Goal: Transaction & Acquisition: Book appointment/travel/reservation

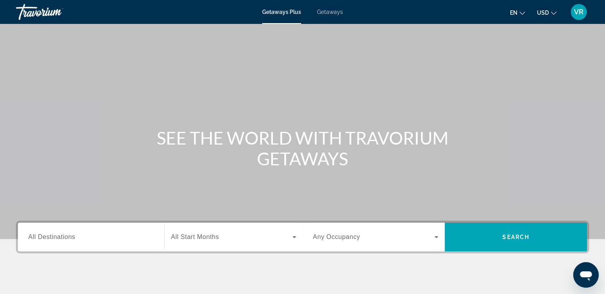
click at [523, 11] on icon "Change language" at bounding box center [522, 13] width 6 height 6
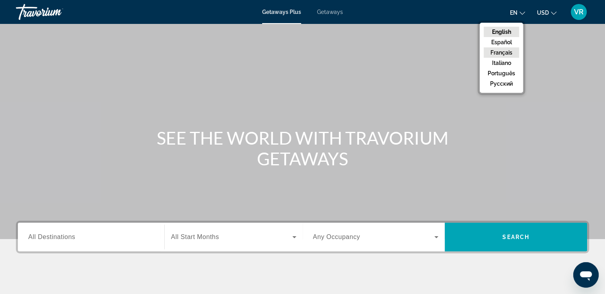
click at [510, 56] on button "Français" at bounding box center [501, 52] width 35 height 10
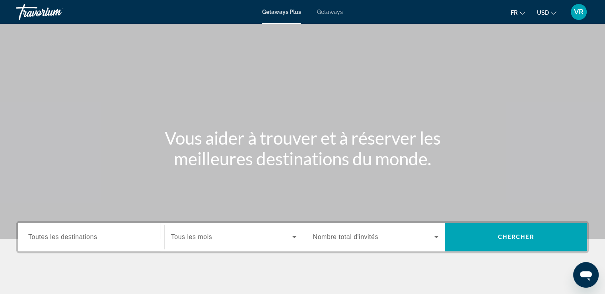
click at [550, 14] on button "USD USD ($) MXN (Mex$) CAD (Can$) GBP (£) EUR (€) AUD (A$) NZD (NZ$) CNY (CN¥)" at bounding box center [546, 13] width 19 height 12
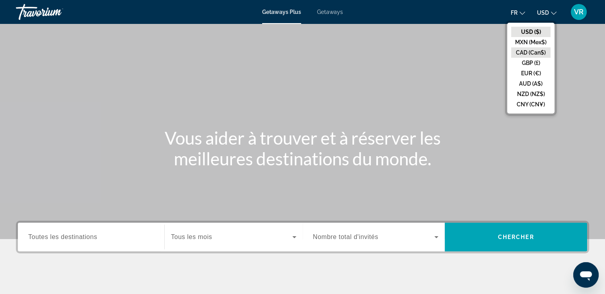
click at [541, 51] on button "CAD (Can$)" at bounding box center [530, 52] width 39 height 10
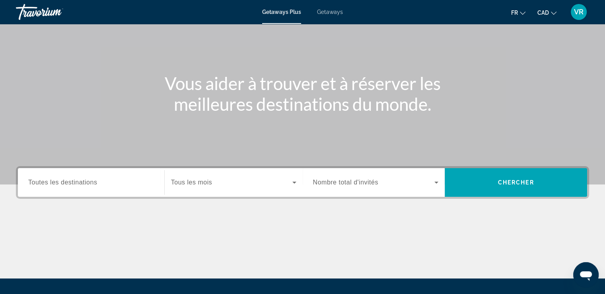
scroll to position [54, 0]
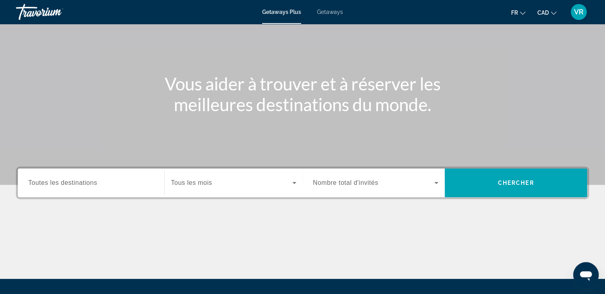
click at [79, 184] on span "Toutes les destinations" at bounding box center [62, 182] width 69 height 7
click at [79, 184] on input "Destination Toutes les destinations" at bounding box center [91, 183] width 126 height 10
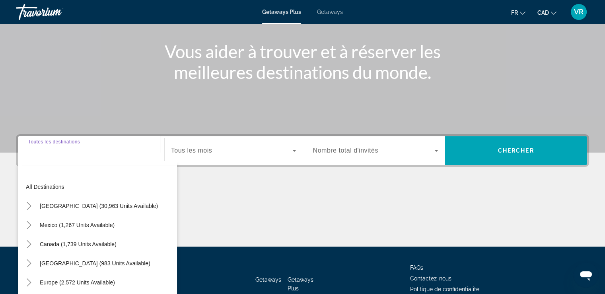
scroll to position [136, 0]
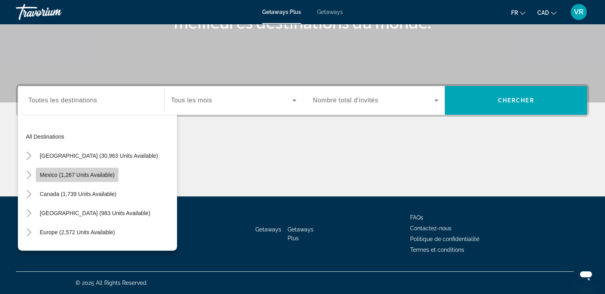
click at [94, 173] on span "Mexico (1,267 units available)" at bounding box center [77, 174] width 75 height 6
type input "**********"
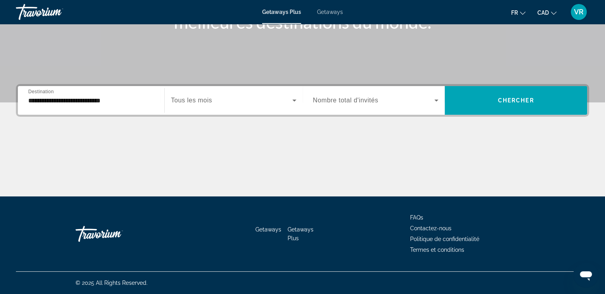
click at [191, 97] on span "Tous les mois" at bounding box center [191, 100] width 41 height 7
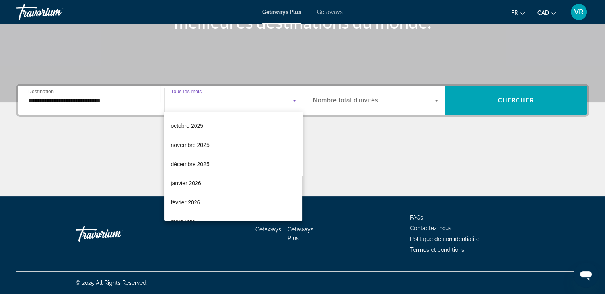
scroll to position [39, 0]
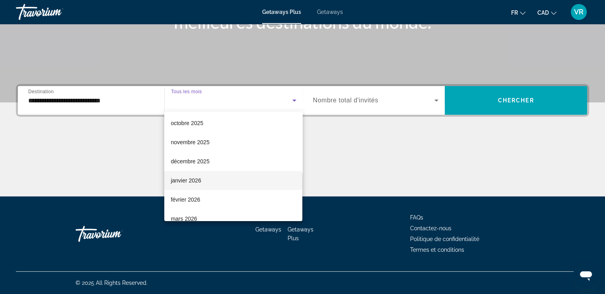
click at [194, 179] on span "janvier 2026" at bounding box center [186, 180] width 30 height 10
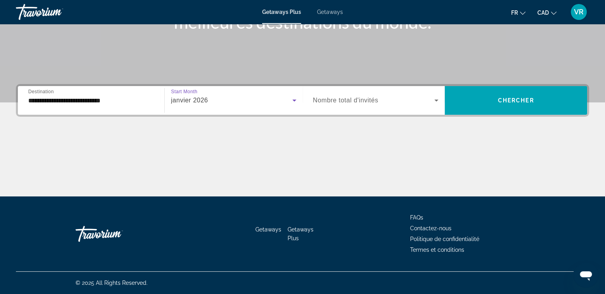
click at [375, 97] on span "Nombre total d'invités" at bounding box center [345, 100] width 65 height 7
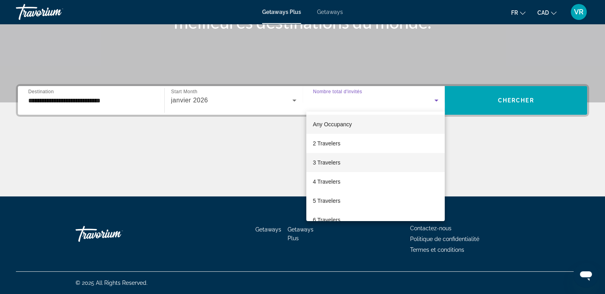
click at [326, 159] on span "3 Travelers" at bounding box center [326, 162] width 27 height 10
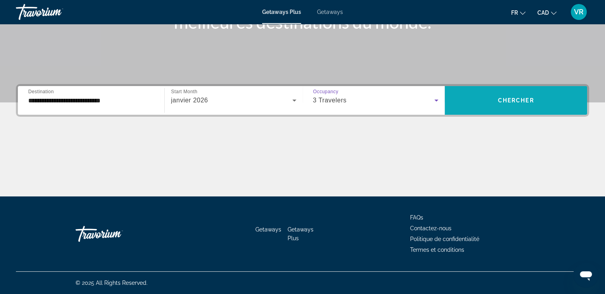
click at [523, 99] on span "Chercher" at bounding box center [516, 100] width 36 height 6
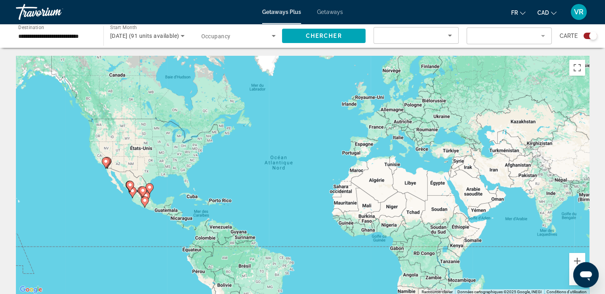
click at [230, 35] on span "Search widget" at bounding box center [236, 36] width 71 height 10
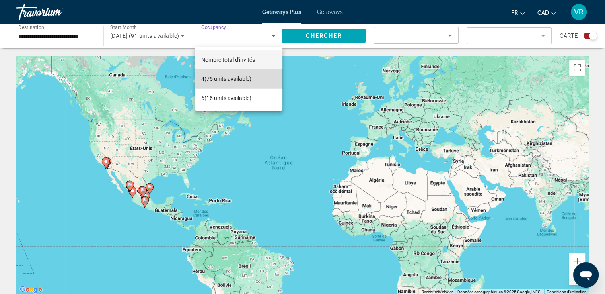
click at [241, 79] on span "4 (75 units available)" at bounding box center [226, 79] width 50 height 10
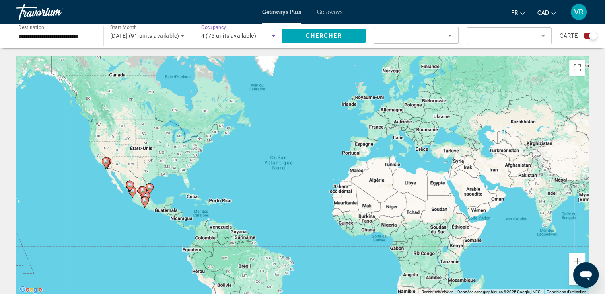
click at [426, 29] on div "Search widget" at bounding box center [416, 38] width 72 height 22
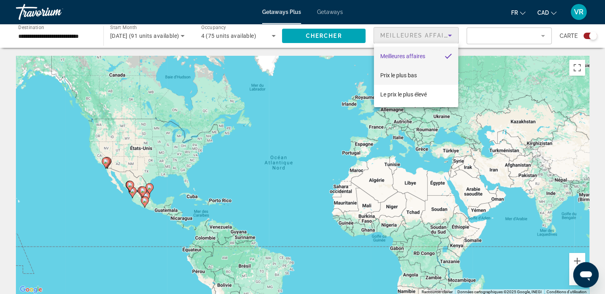
click at [413, 78] on span "Prix ​​le plus bas" at bounding box center [398, 75] width 37 height 10
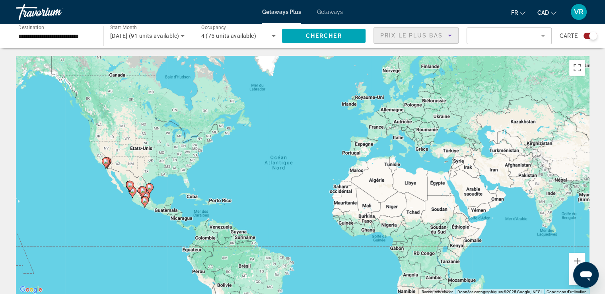
click at [507, 43] on mat-form-field "Filter" at bounding box center [509, 35] width 85 height 17
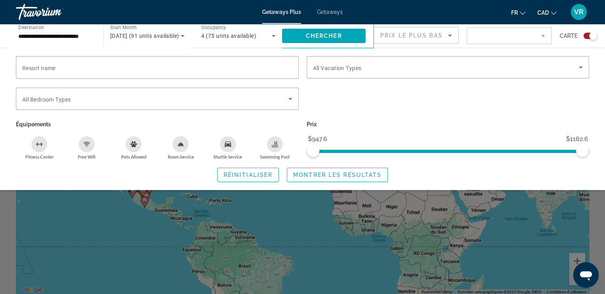
click at [513, 39] on mat-form-field "Filter" at bounding box center [509, 35] width 85 height 17
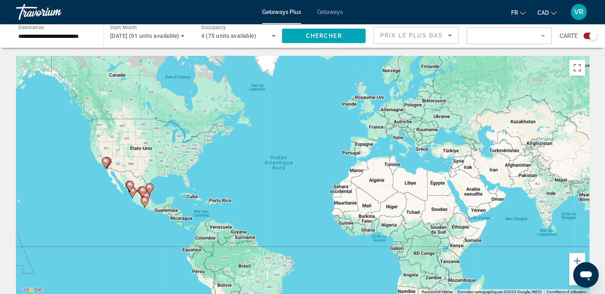
click at [513, 39] on mat-form-field "Filter" at bounding box center [509, 35] width 85 height 17
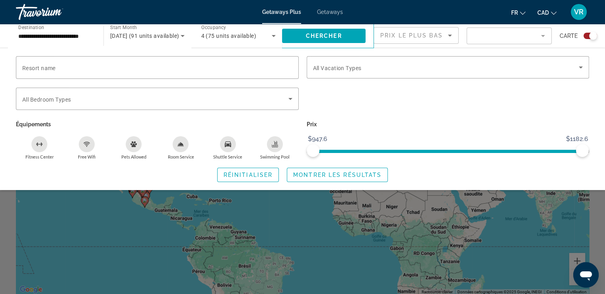
click at [513, 39] on mat-form-field "Filter" at bounding box center [509, 35] width 85 height 17
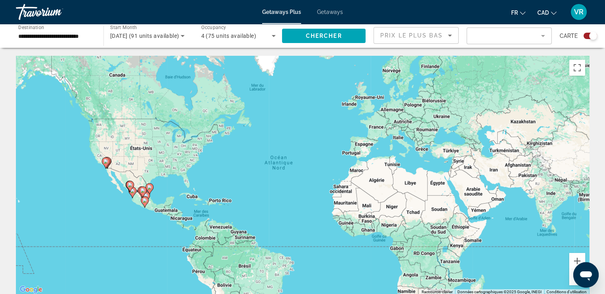
click at [541, 35] on mat-form-field "Filter" at bounding box center [509, 35] width 85 height 17
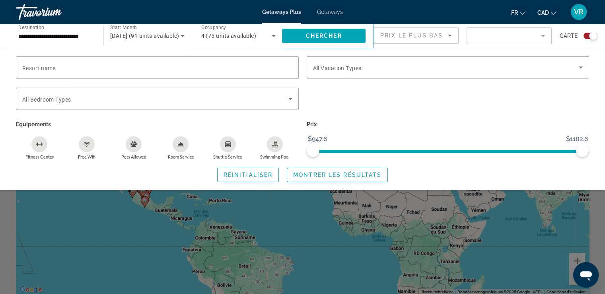
click at [90, 143] on div "Free Wifi" at bounding box center [87, 144] width 16 height 16
click at [229, 146] on icon "Shuttle Service" at bounding box center [228, 144] width 6 height 6
click at [276, 145] on icon "Swimming Pool" at bounding box center [275, 144] width 6 height 6
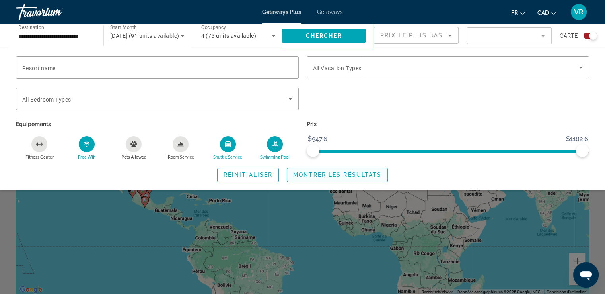
click at [361, 172] on span "Montrer les résultats" at bounding box center [337, 174] width 88 height 6
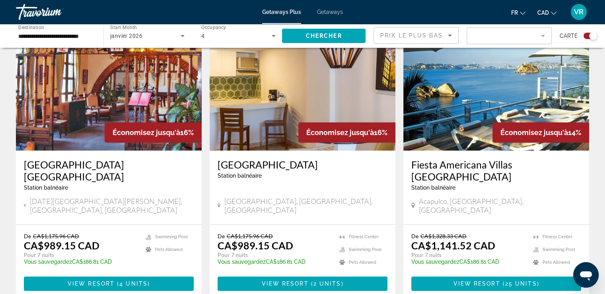
scroll to position [302, 0]
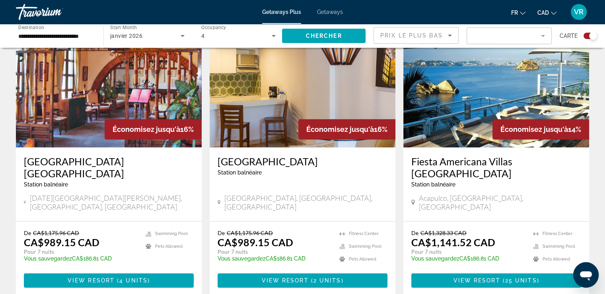
click at [140, 82] on img "Main content" at bounding box center [109, 83] width 186 height 127
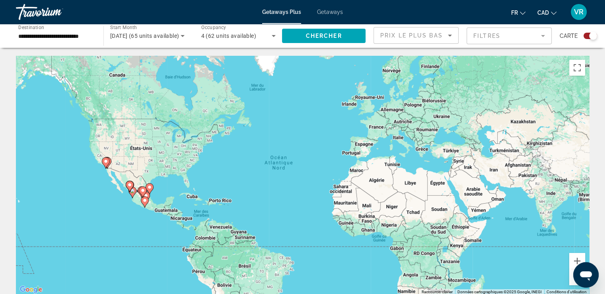
click at [587, 35] on div "Search widget" at bounding box center [590, 36] width 14 height 6
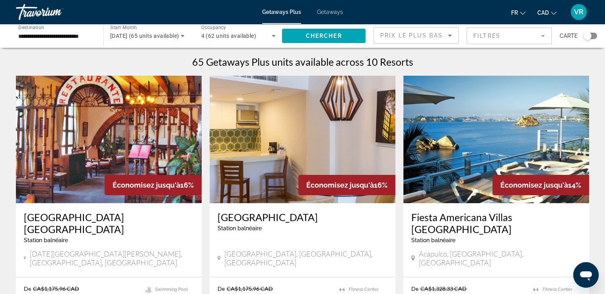
click at [497, 132] on img "Main content" at bounding box center [496, 139] width 186 height 127
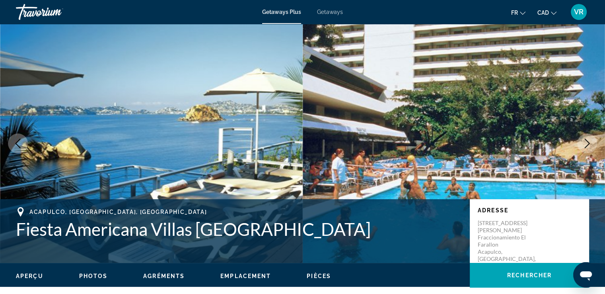
click at [581, 14] on span "VR" at bounding box center [579, 12] width 10 height 8
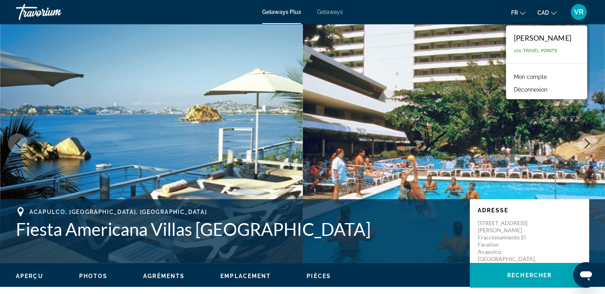
click at [540, 89] on button "Déconnexion" at bounding box center [530, 89] width 41 height 10
